Goal: Task Accomplishment & Management: Use online tool/utility

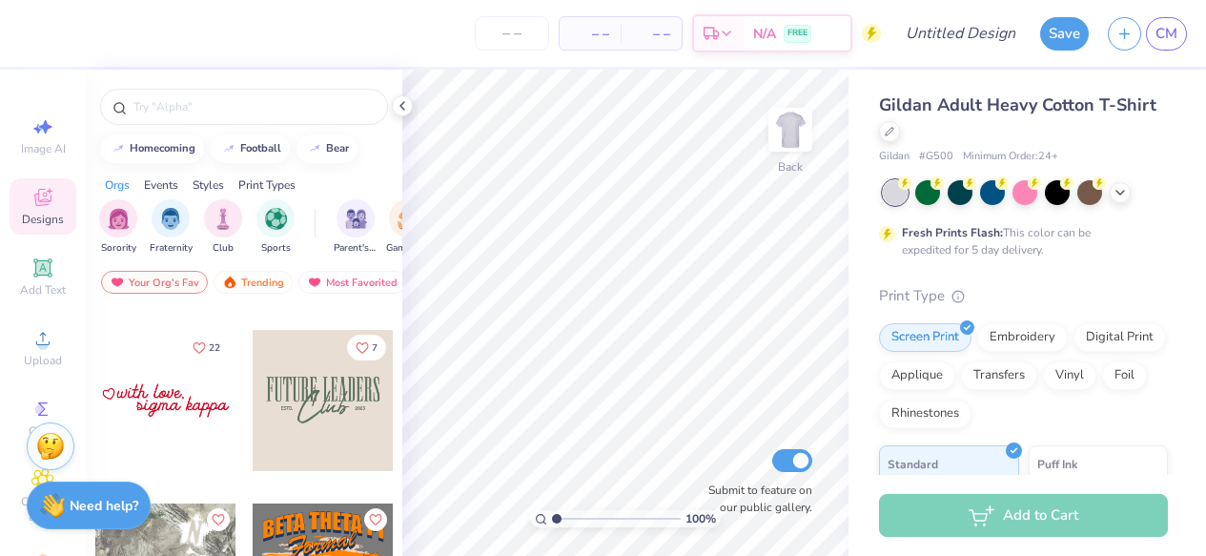
scroll to position [5705, 0]
click at [60, 263] on div "Add Text" at bounding box center [43, 277] width 67 height 56
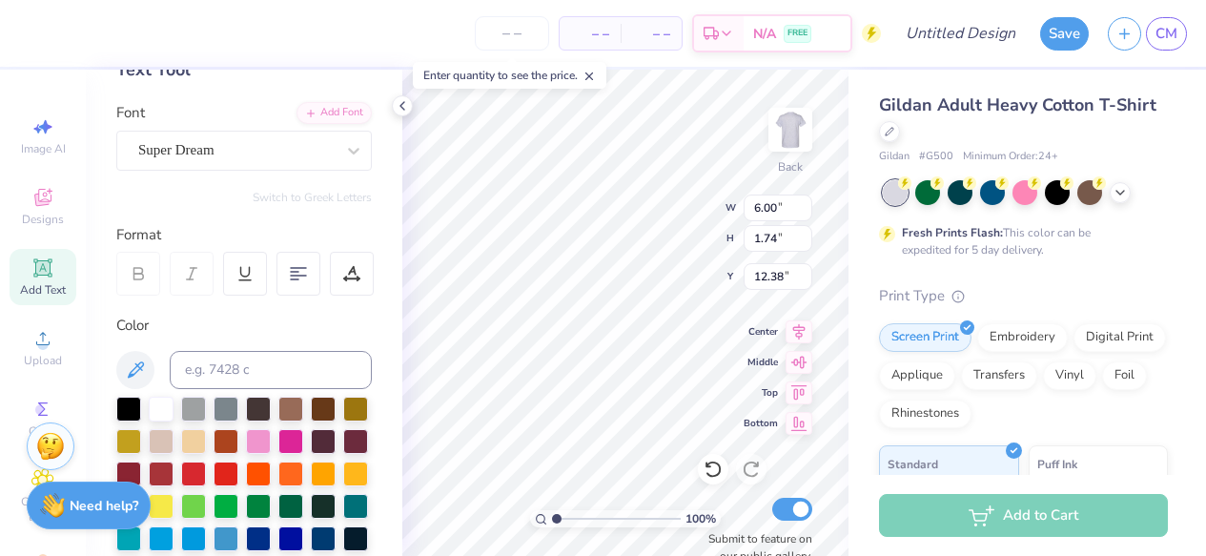
scroll to position [119, 0]
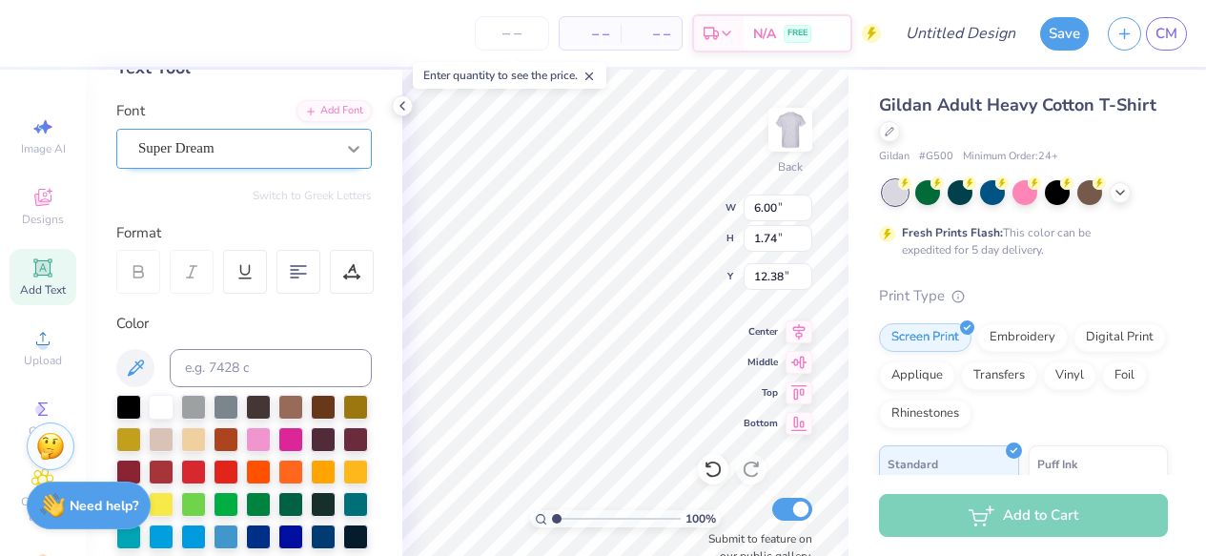
click at [353, 149] on icon at bounding box center [353, 149] width 11 height 7
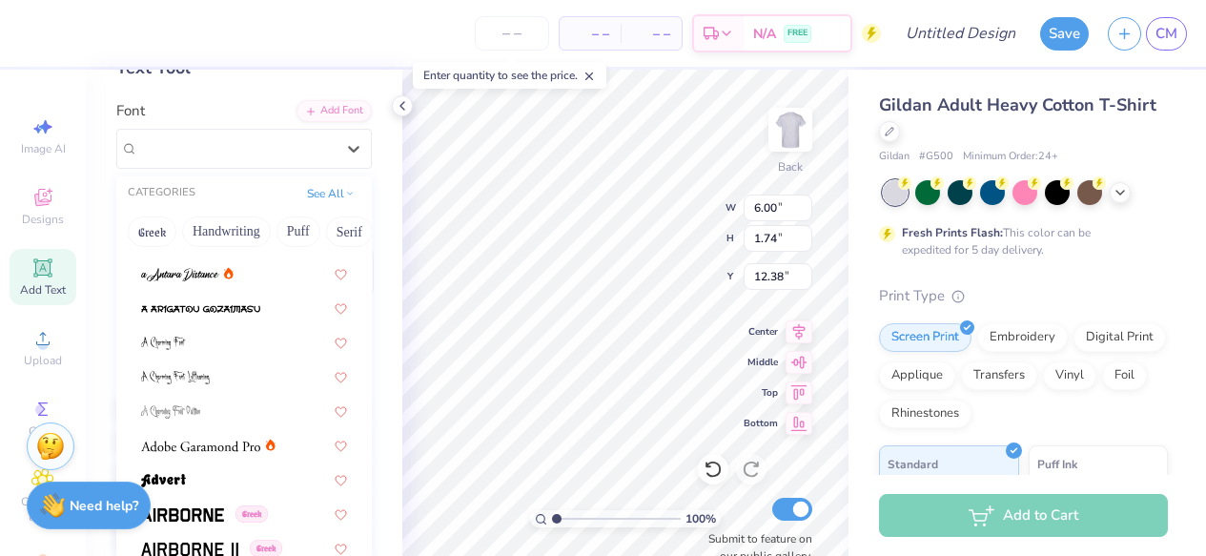
scroll to position [103, 0]
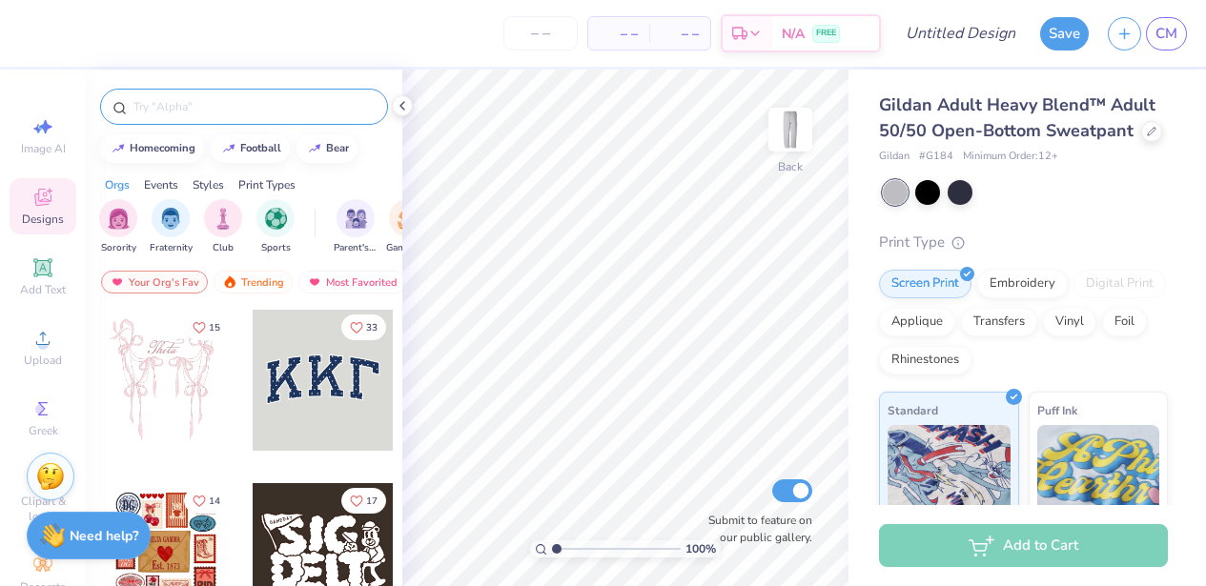
click at [173, 103] on input "text" at bounding box center [254, 106] width 244 height 19
click at [275, 217] on img "filter for Sports" at bounding box center [276, 217] width 22 height 22
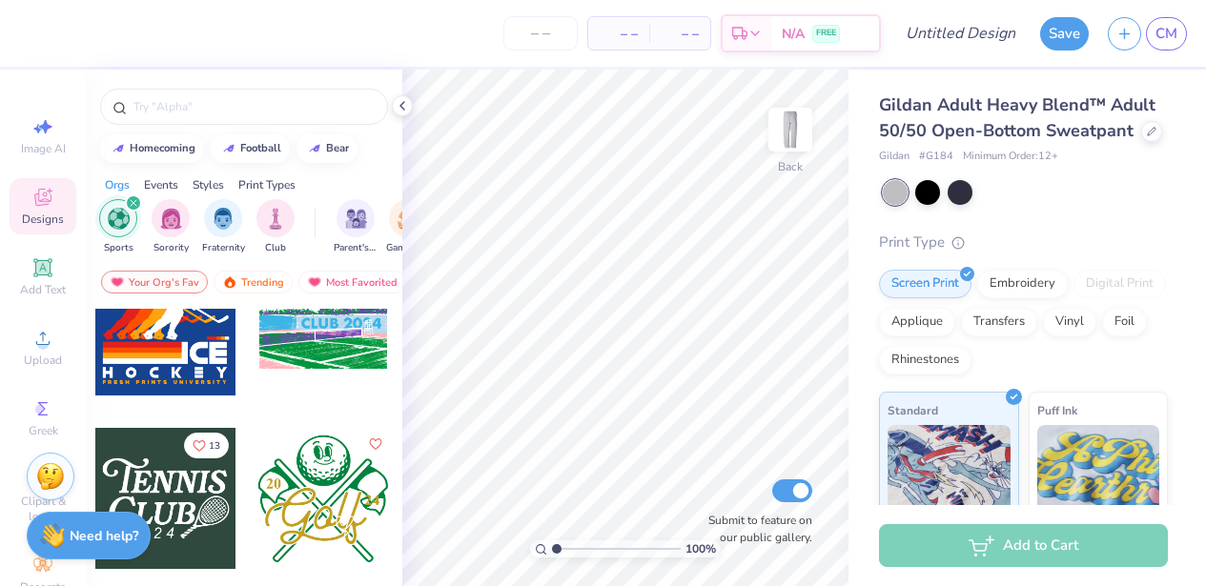
scroll to position [6508, 0]
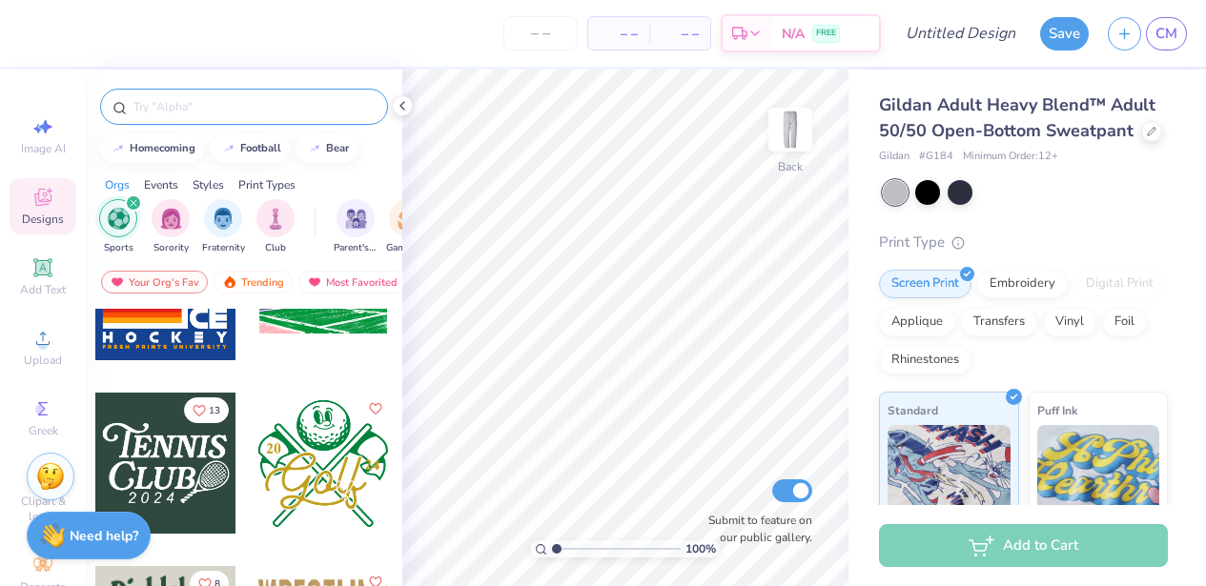
click at [243, 118] on div at bounding box center [244, 107] width 288 height 36
click at [242, 103] on input "text" at bounding box center [254, 106] width 244 height 19
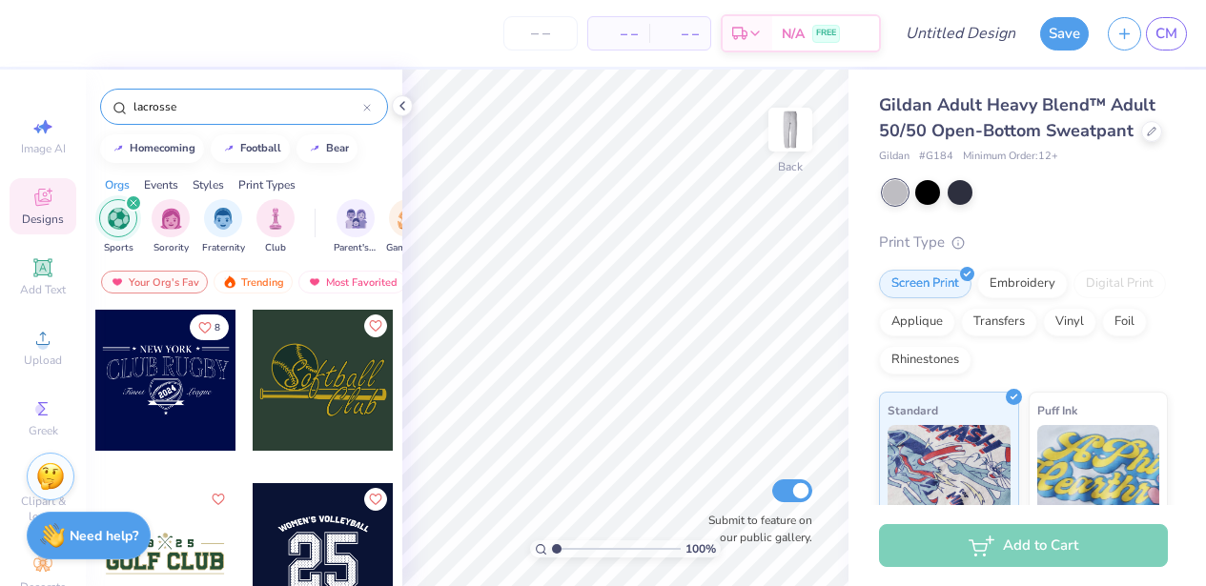
type input "lacrosse"
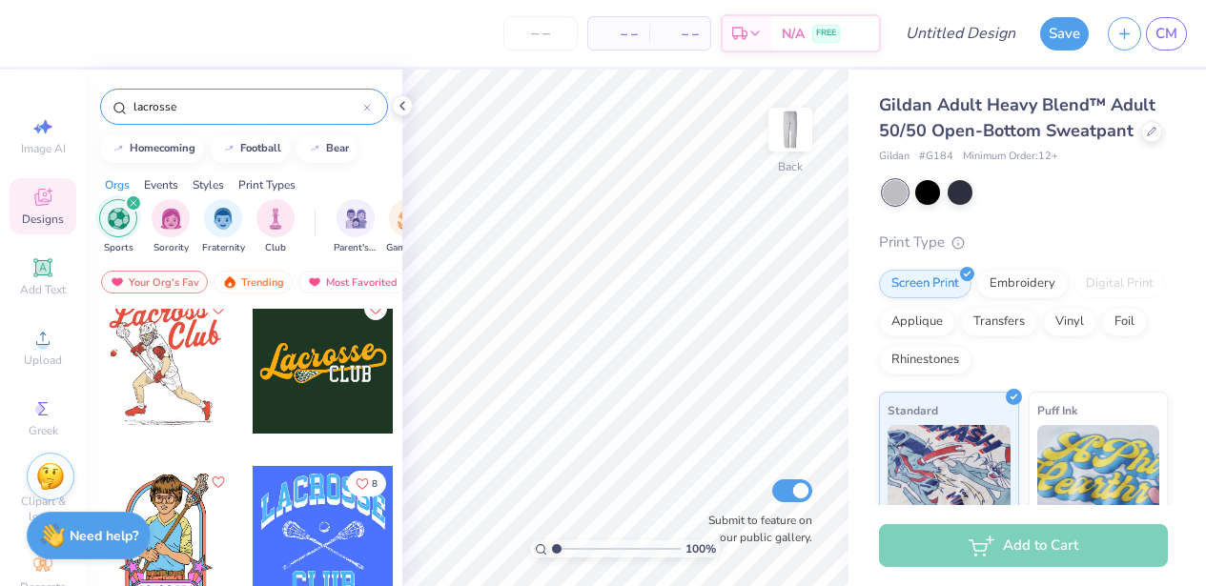
scroll to position [121, 0]
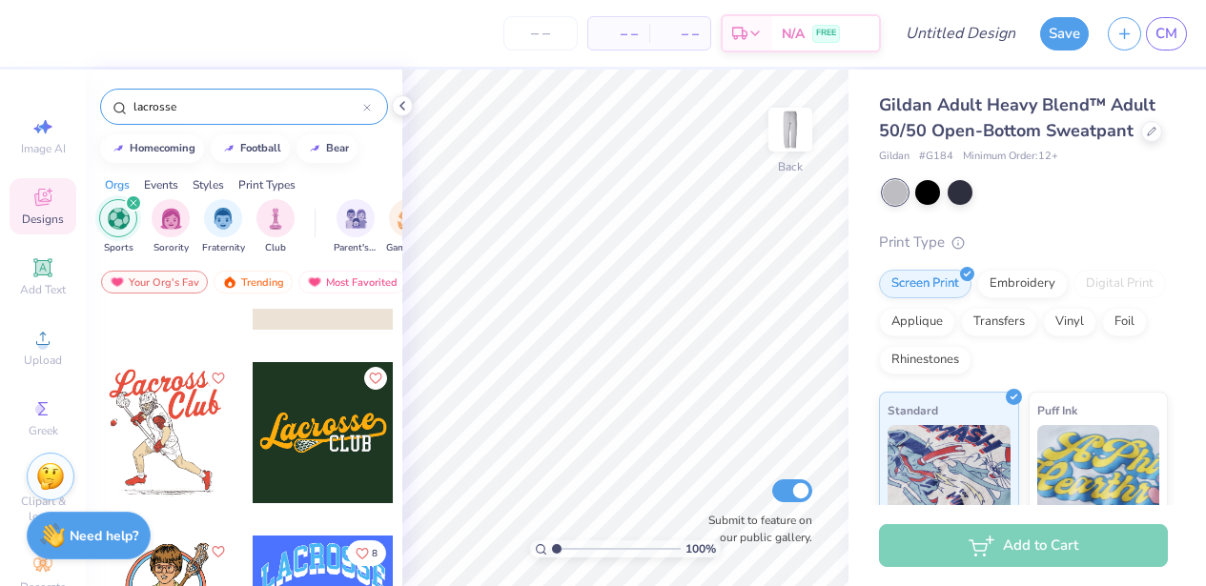
click at [296, 447] on div at bounding box center [323, 432] width 141 height 141
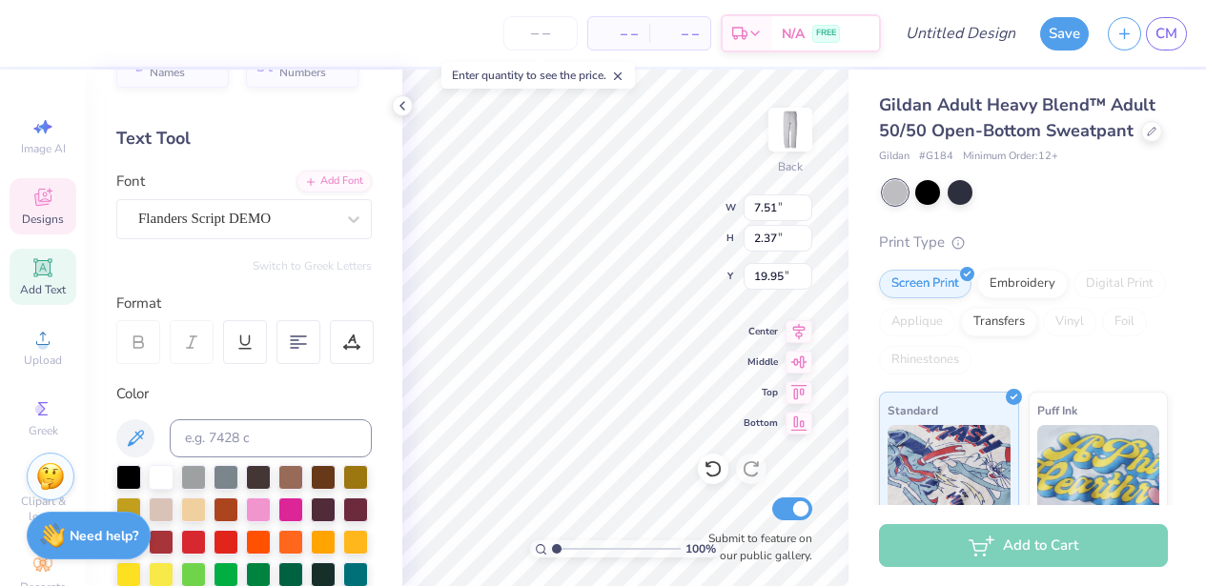
scroll to position [51, 0]
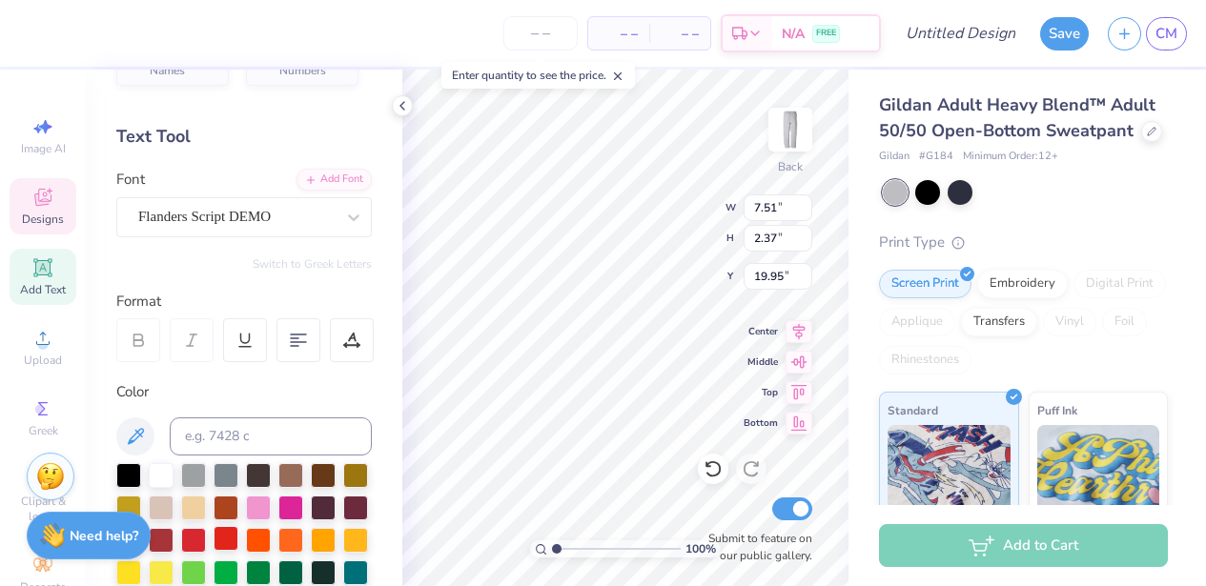
type textarea "Wisconsin Womens"
click at [228, 542] on div at bounding box center [225, 538] width 25 height 25
type input "2.65"
type input "1.11"
type input "21.38"
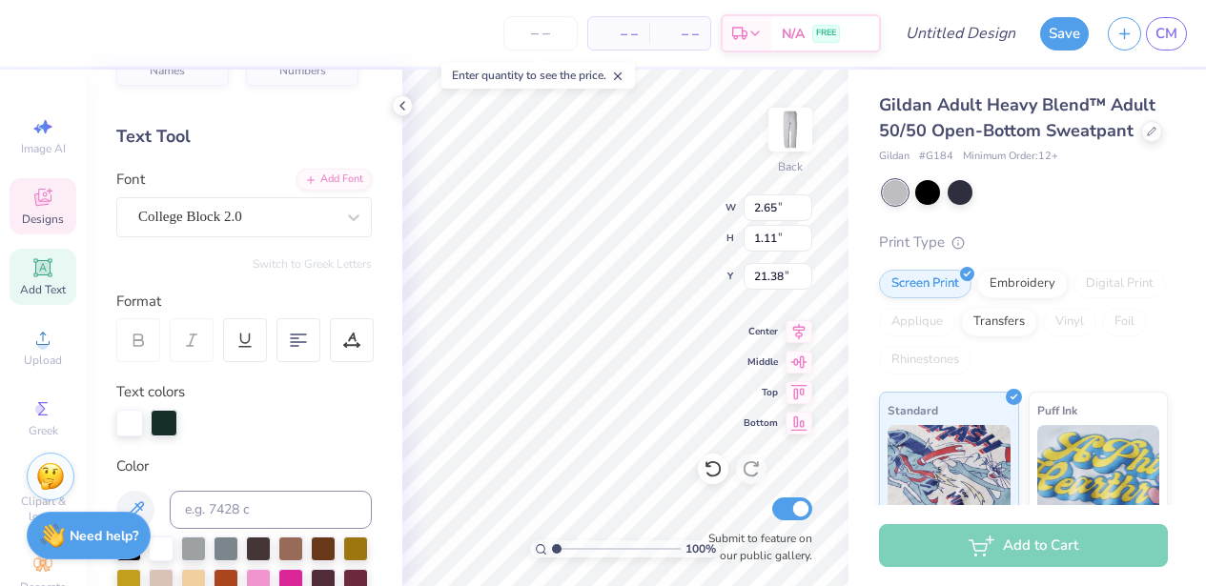
scroll to position [0, 1]
type textarea "Lacrosse"
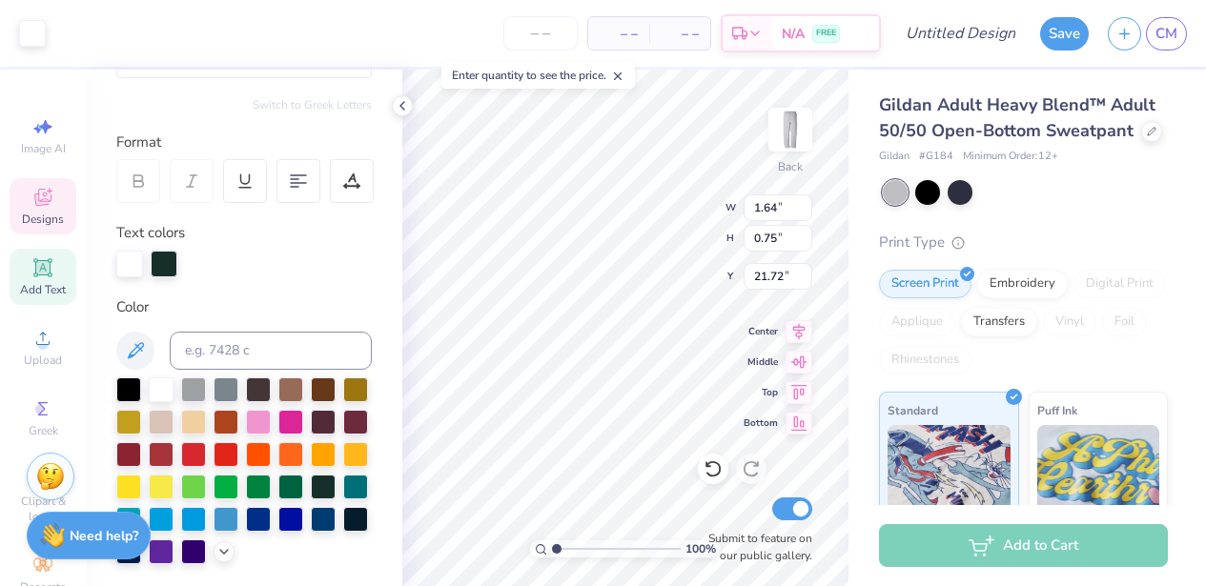
scroll to position [211, 0]
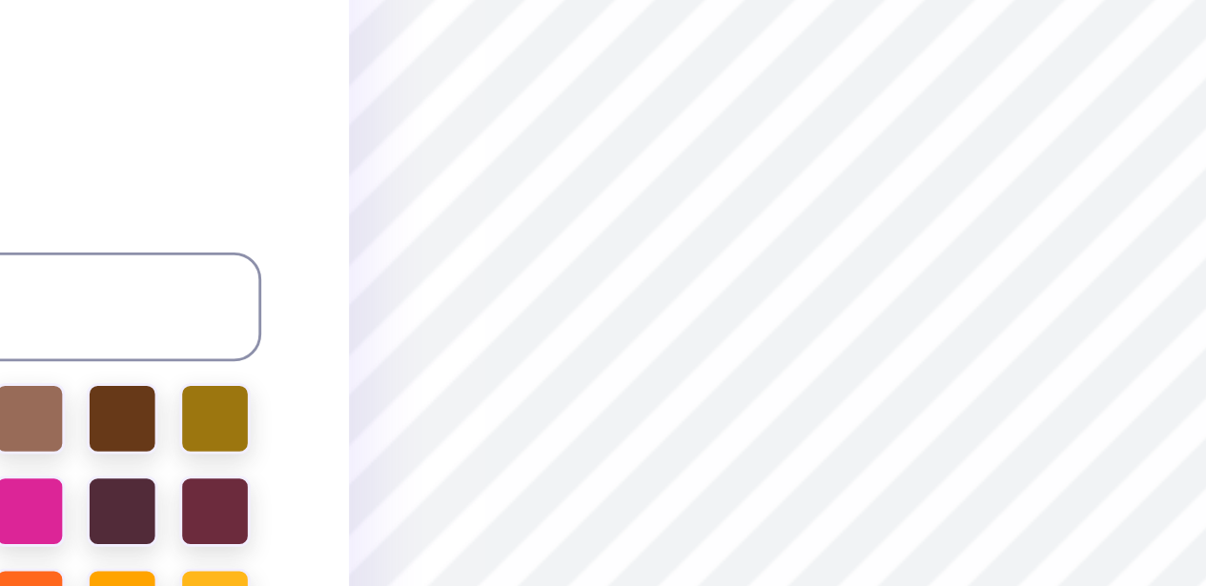
type input "8.17"
type input "1.66"
type input "20.61"
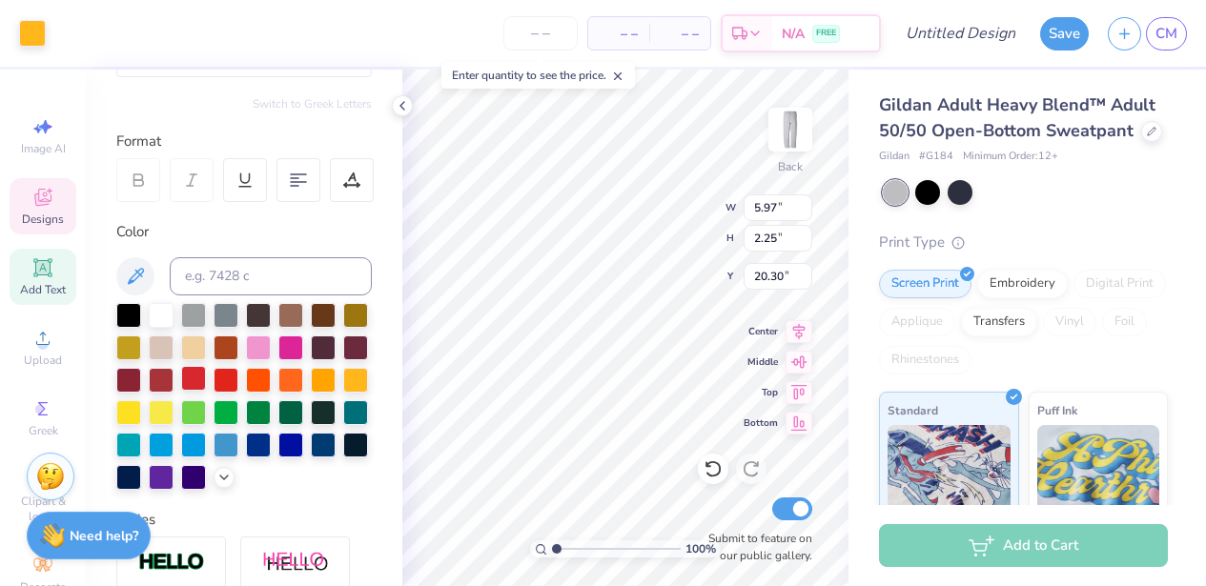
click at [204, 380] on div at bounding box center [193, 378] width 25 height 25
click at [218, 384] on div at bounding box center [225, 378] width 25 height 25
type input "1.64"
type input "0.75"
type input "21.72"
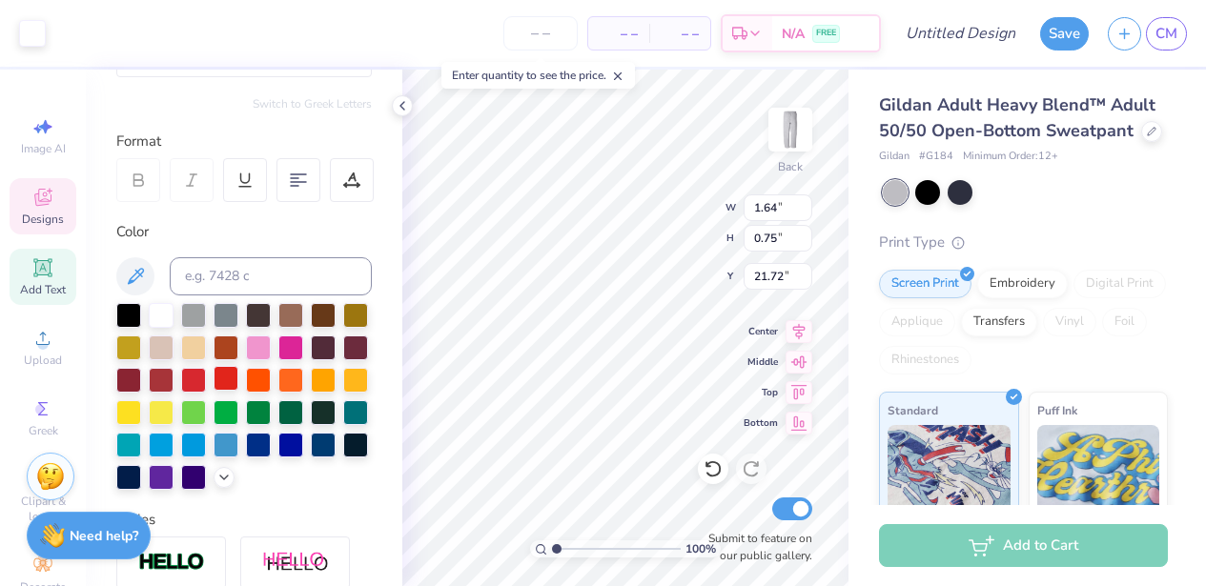
click at [230, 374] on div at bounding box center [225, 378] width 25 height 25
type input "8.13"
type input "1.65"
type input "20.43"
